Goal: Find specific page/section: Find specific page/section

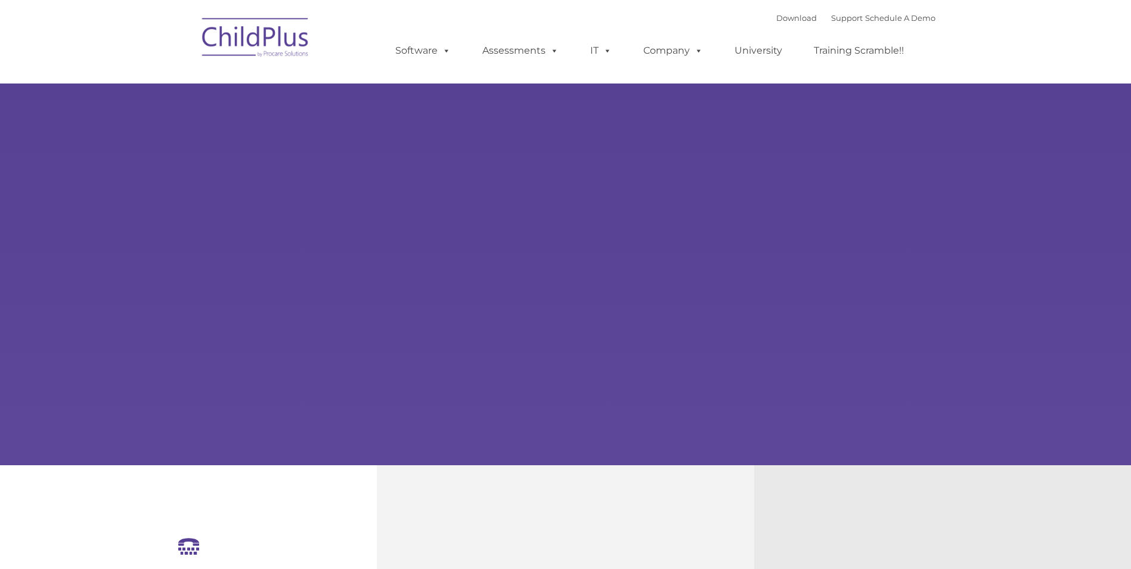
select select "MEDIUM"
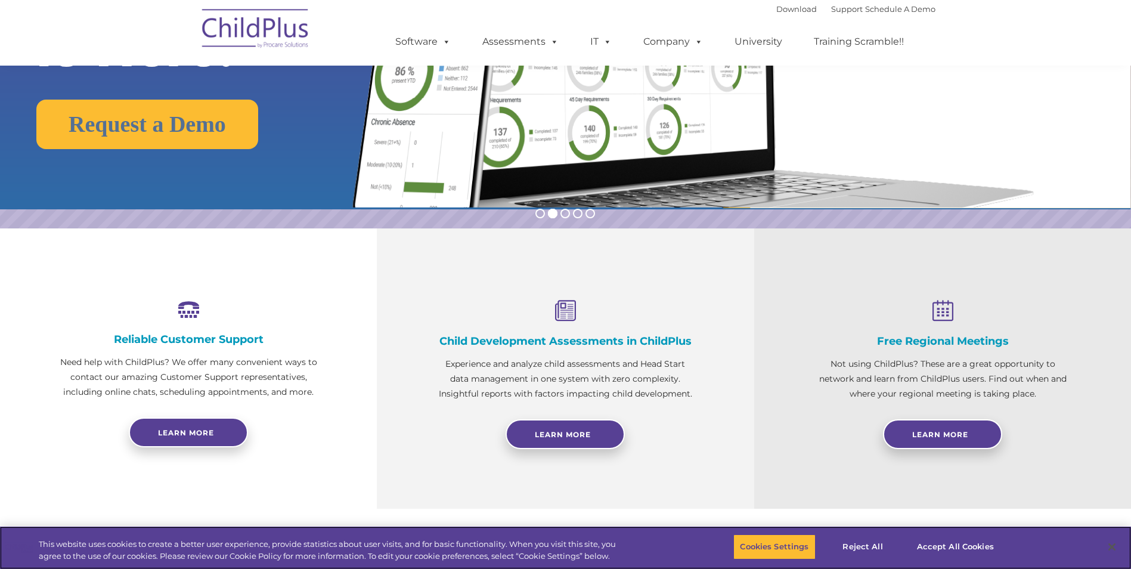
scroll to position [238, 0]
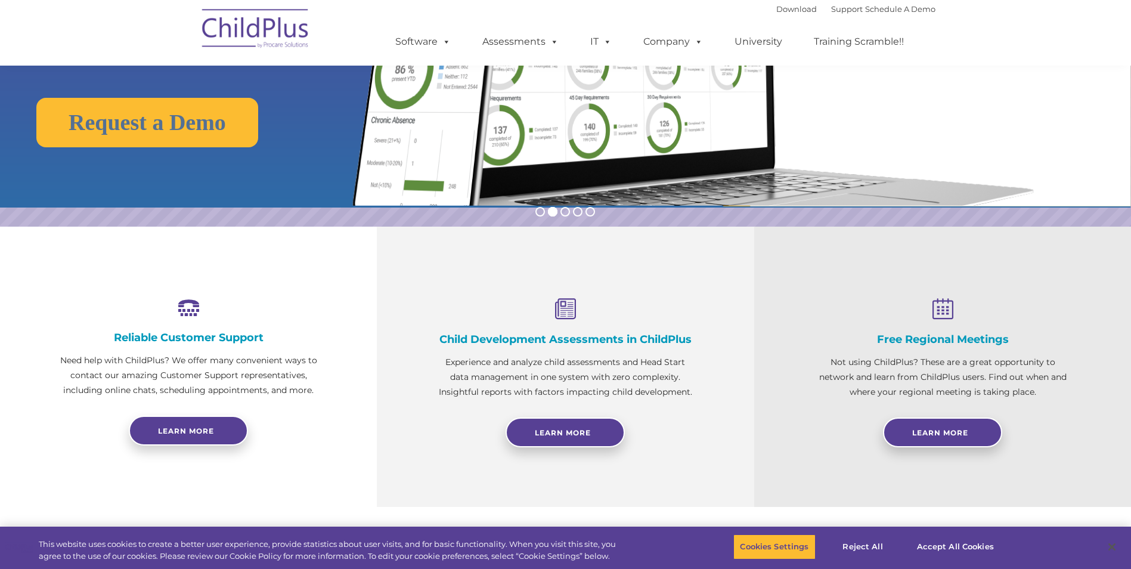
click at [277, 29] on img at bounding box center [255, 31] width 119 height 60
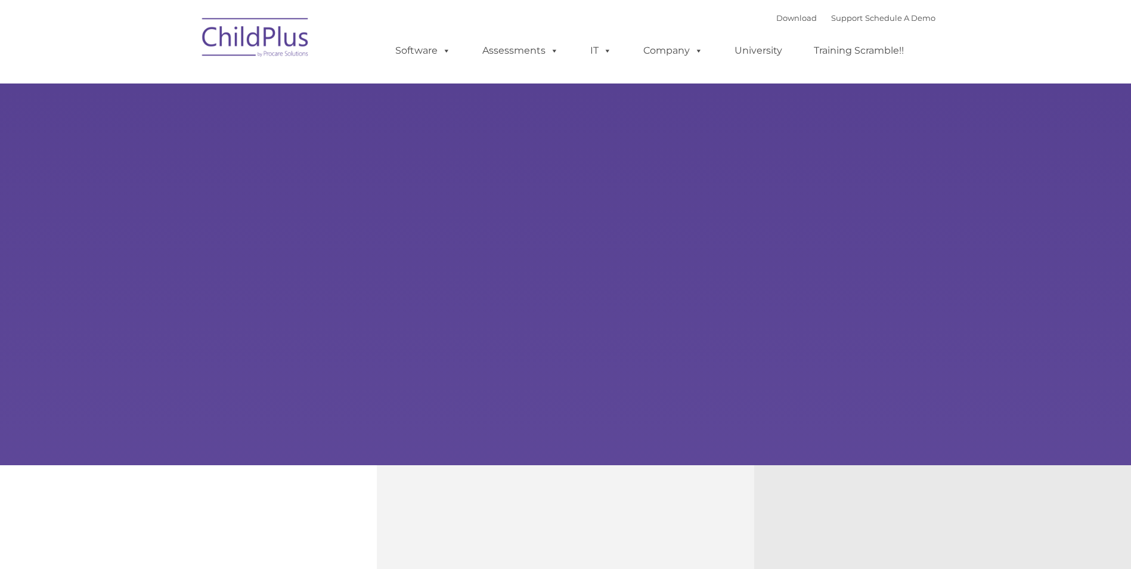
type input ""
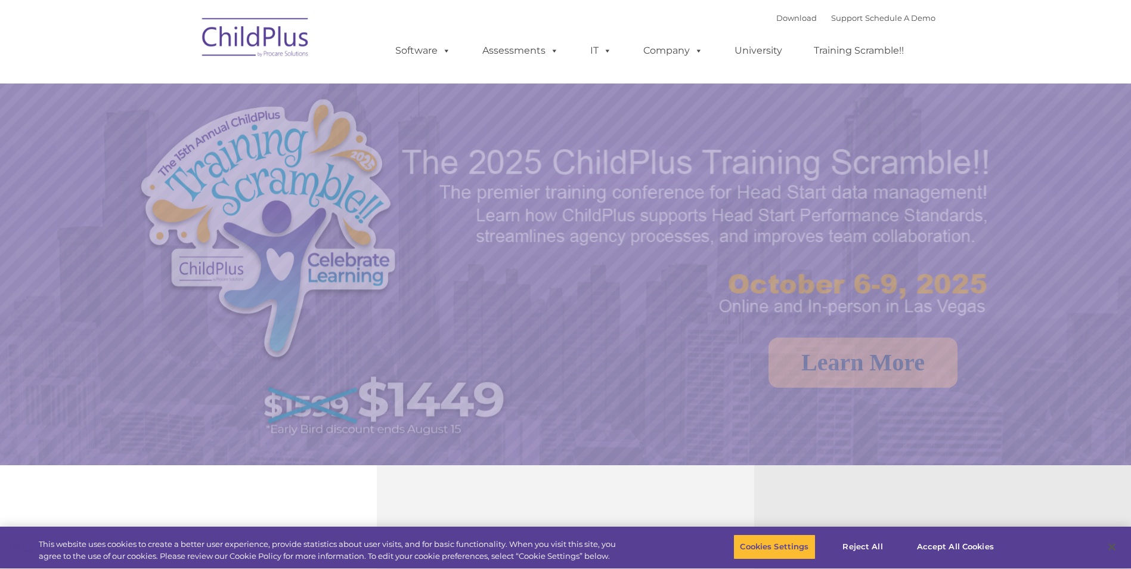
select select "MEDIUM"
